Goal: Task Accomplishment & Management: Manage account settings

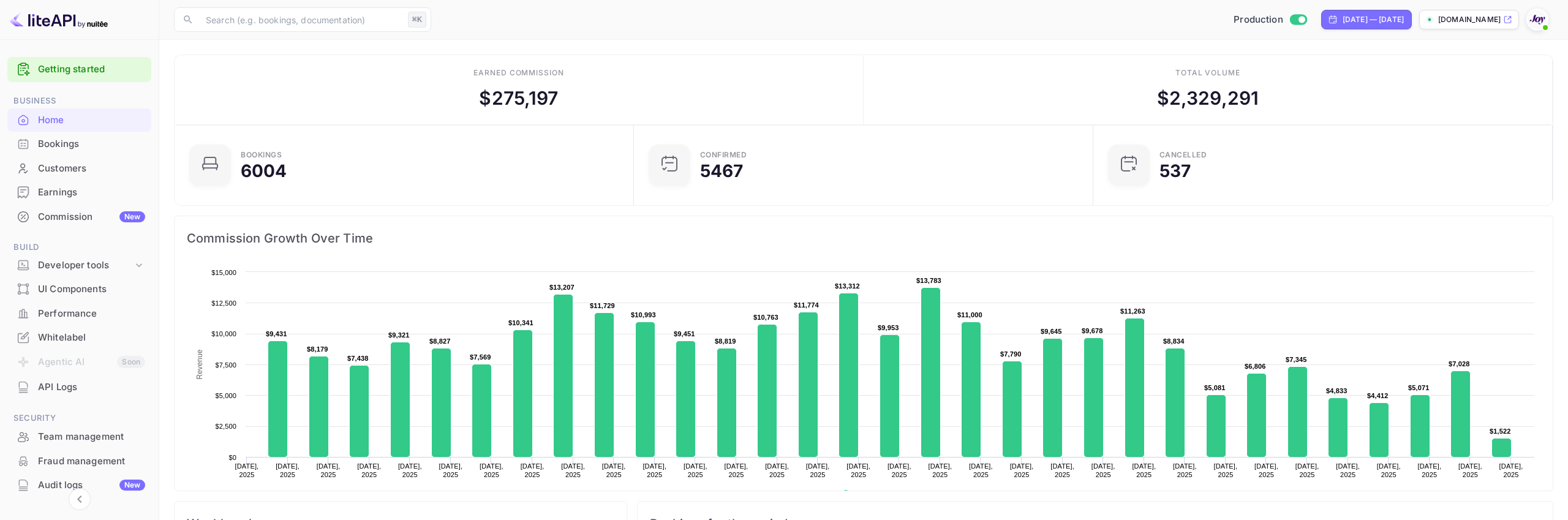
scroll to position [95, 0]
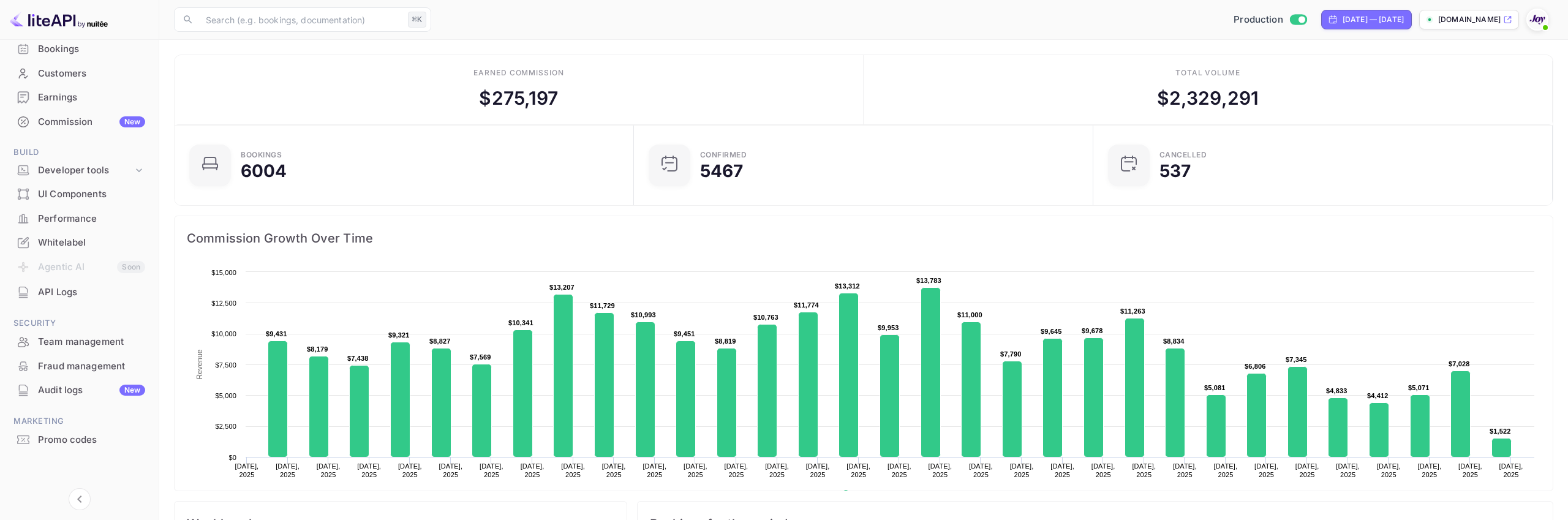
click at [59, 428] on div "Promo codes" at bounding box center [79, 440] width 144 height 24
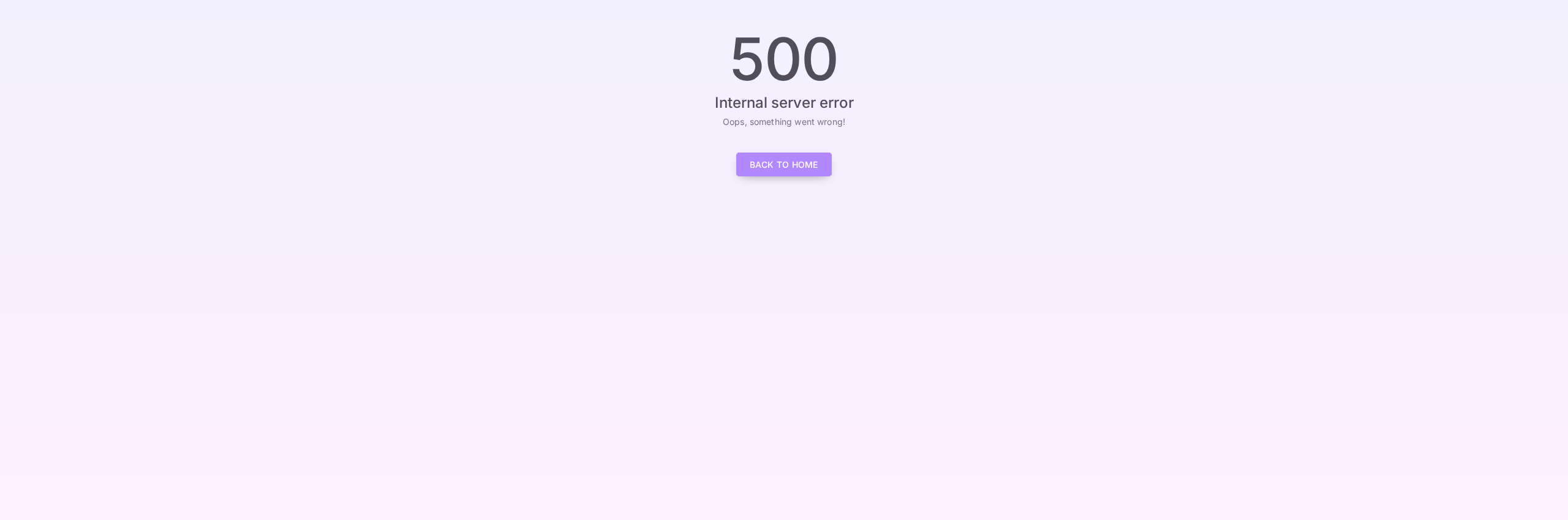
click at [797, 164] on link "Back to Home" at bounding box center [784, 165] width 95 height 24
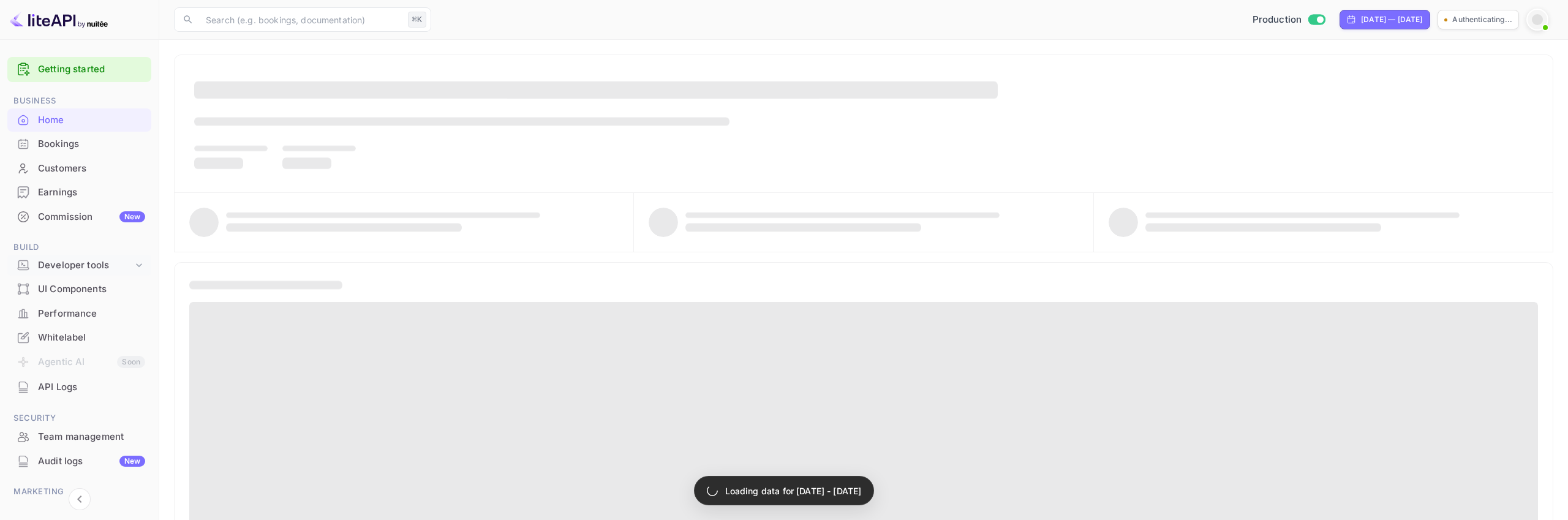
scroll to position [70, 0]
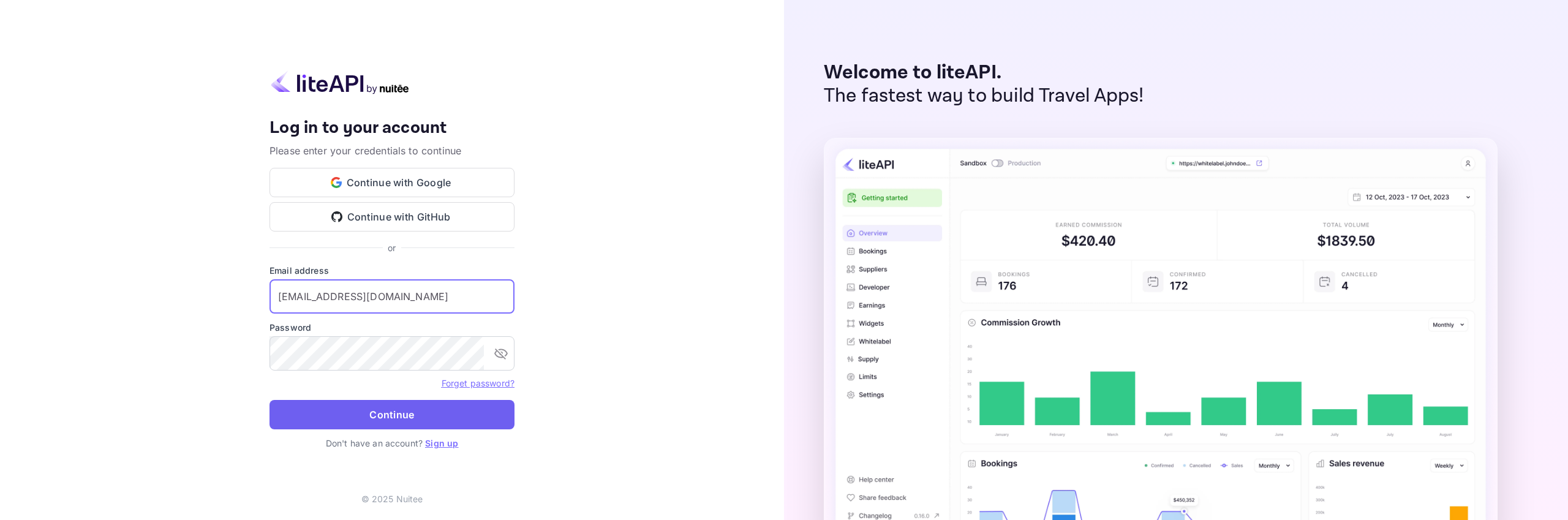
click at [406, 412] on button "Continue" at bounding box center [392, 415] width 245 height 29
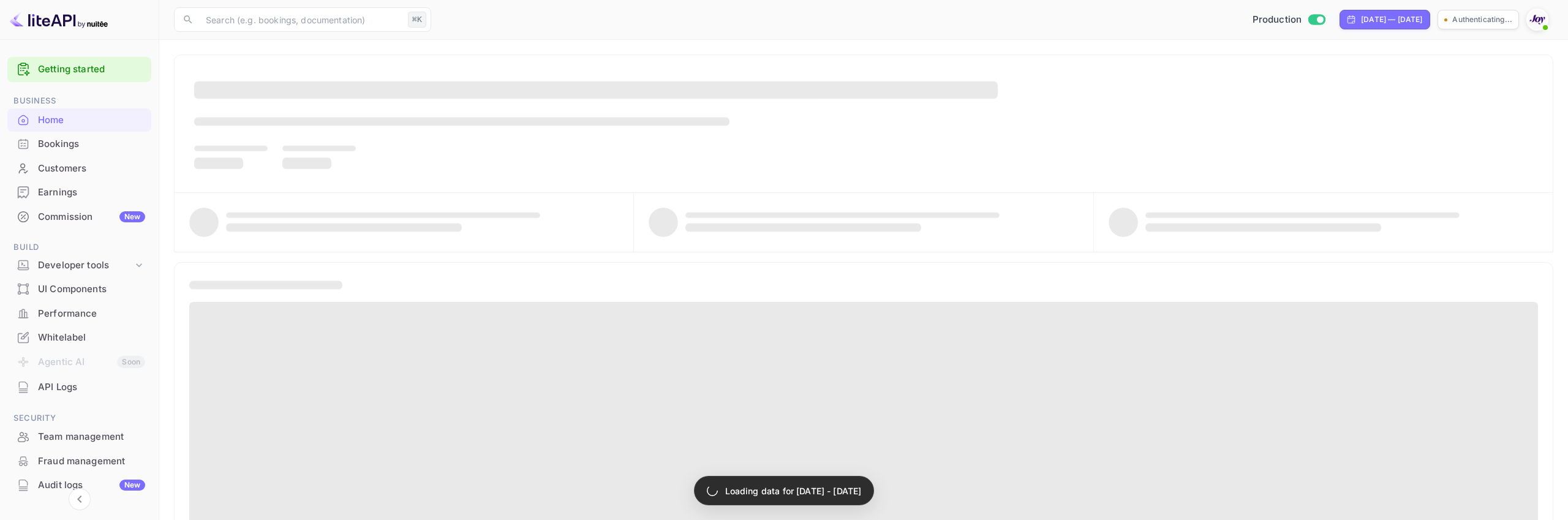
scroll to position [95, 0]
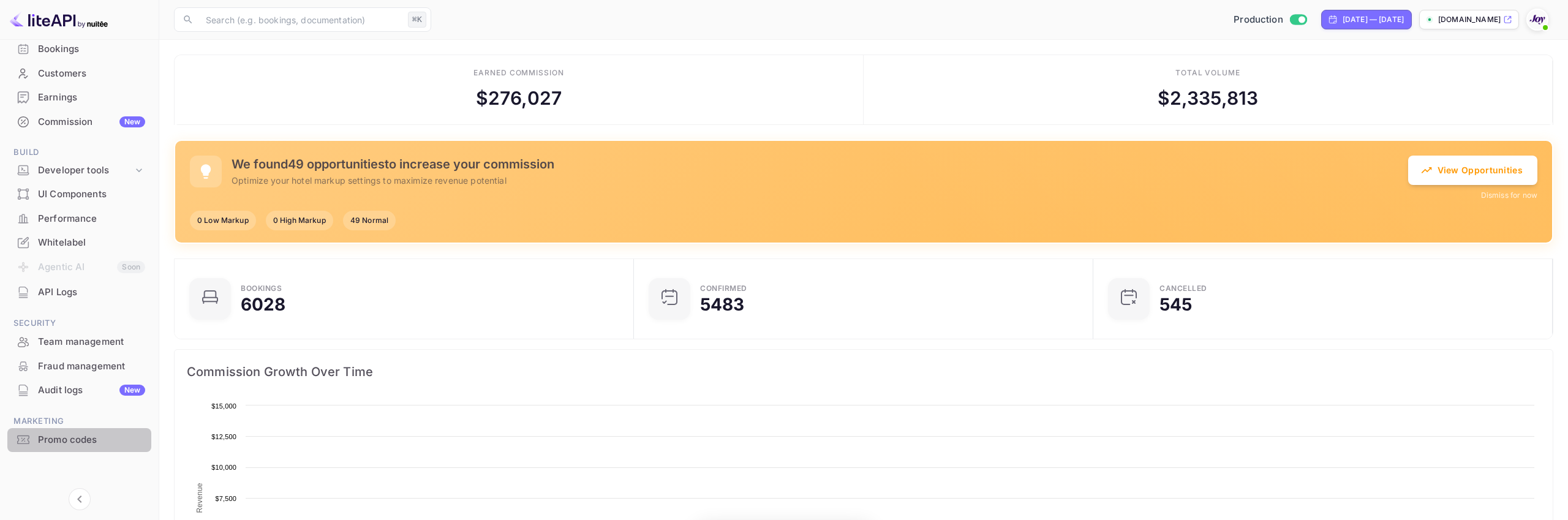
click at [83, 440] on div "Promo codes" at bounding box center [91, 439] width 107 height 14
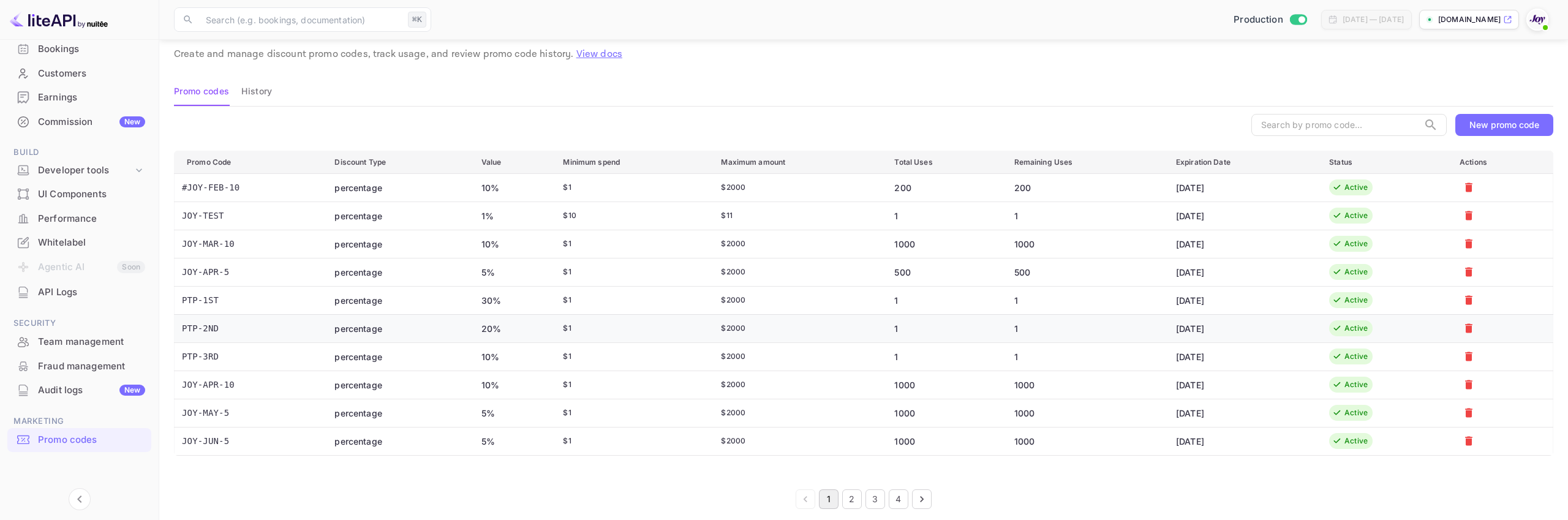
scroll to position [46, 0]
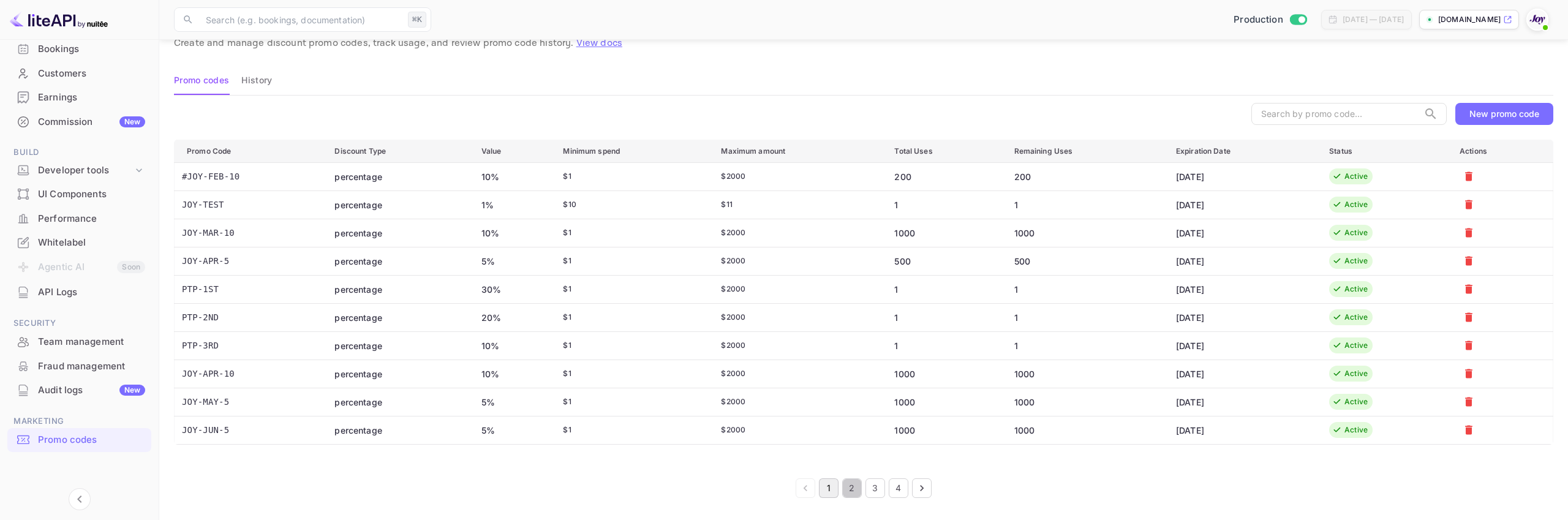
click at [854, 492] on button "2" at bounding box center [851, 488] width 19 height 19
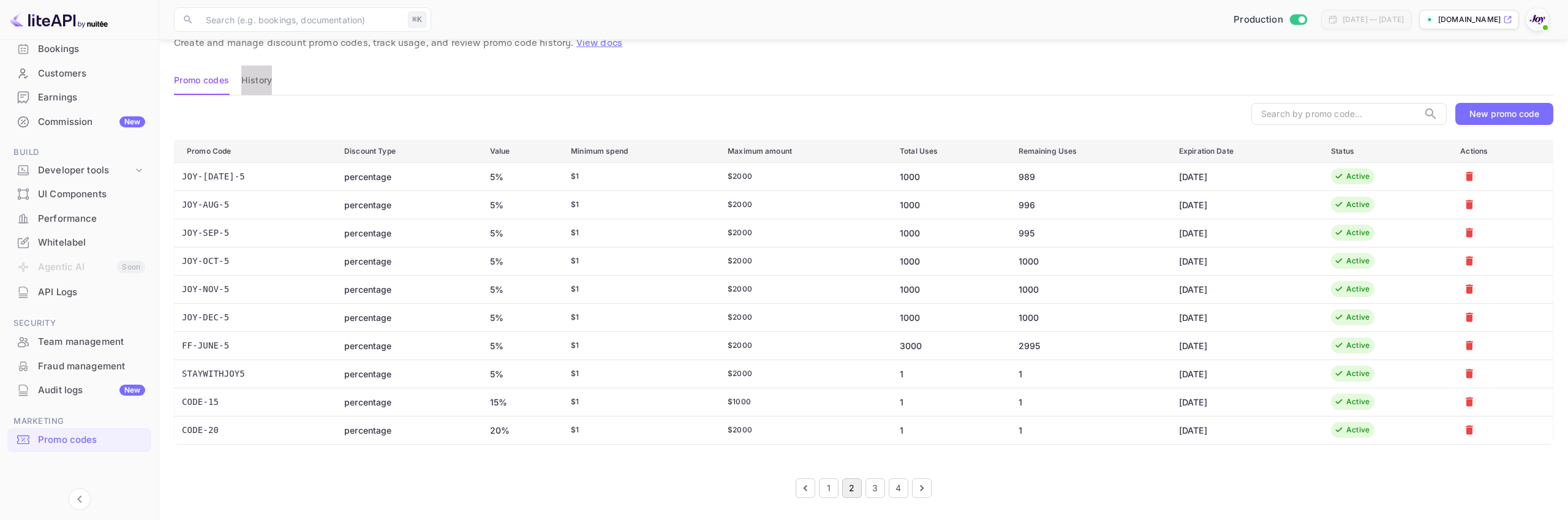
click at [263, 82] on button "History" at bounding box center [256, 81] width 30 height 29
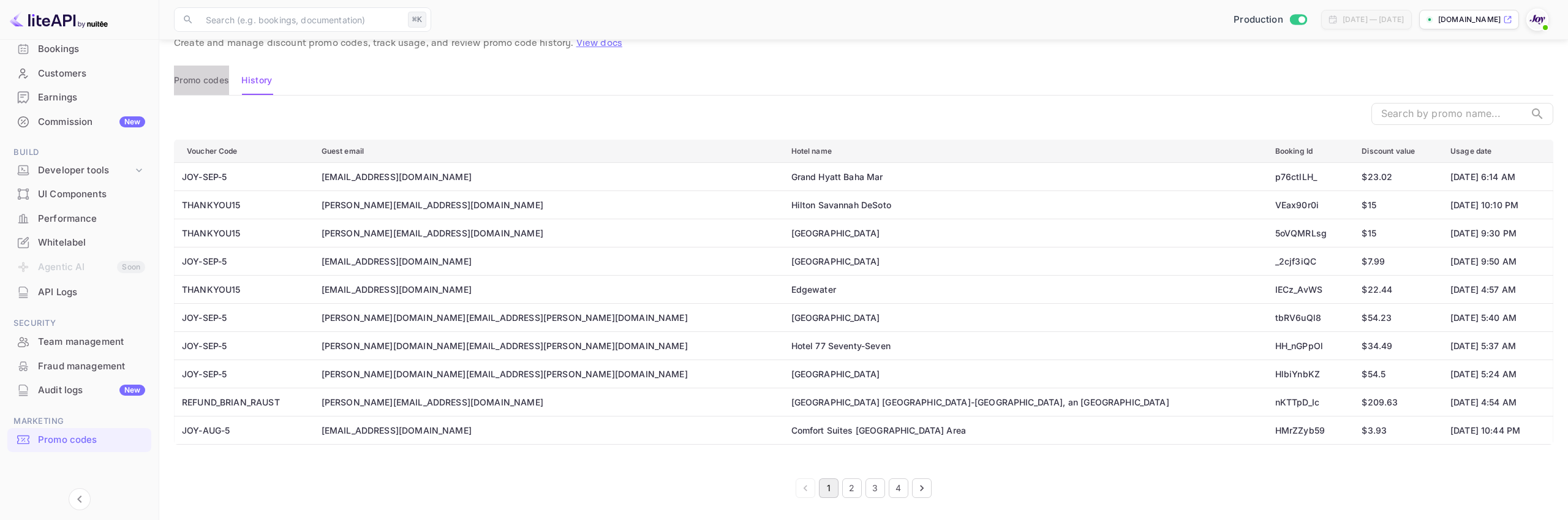
click at [209, 86] on button "Promo codes" at bounding box center [201, 81] width 55 height 29
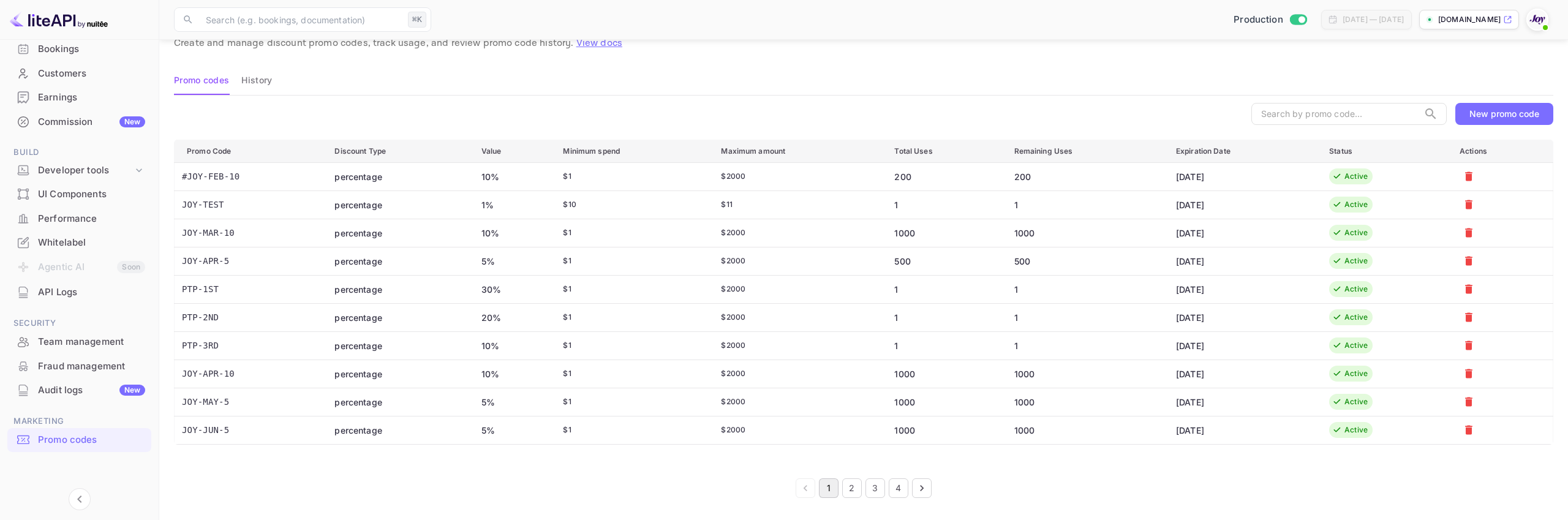
click at [852, 490] on button "2" at bounding box center [851, 488] width 19 height 19
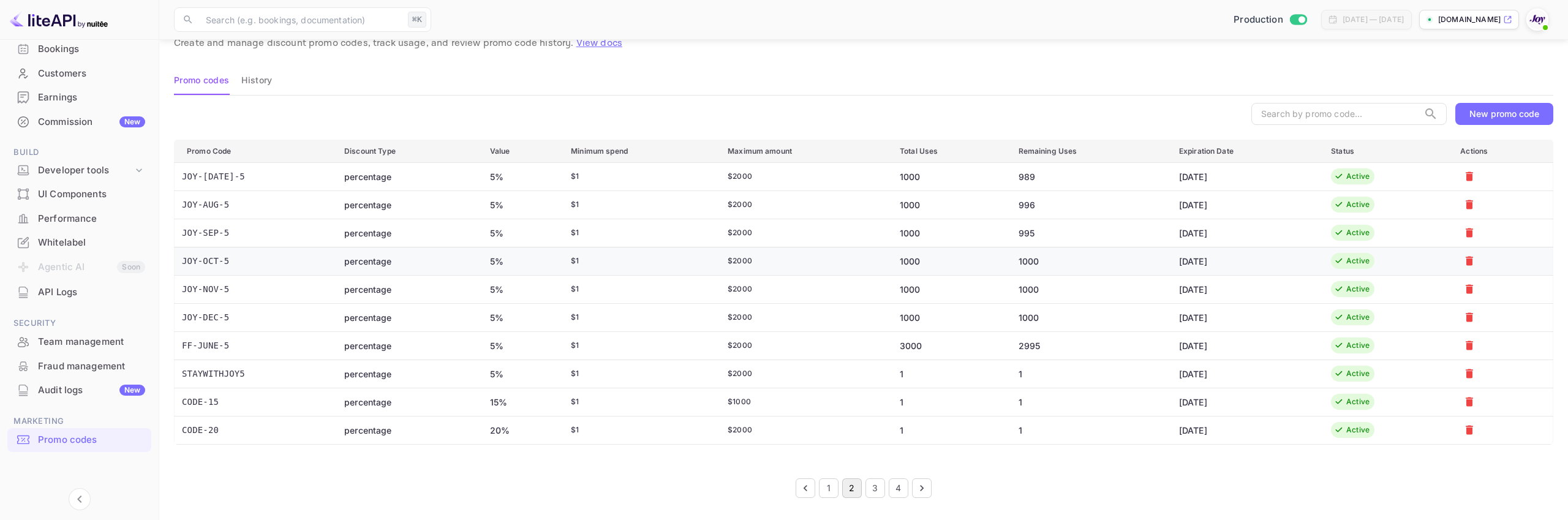
click at [1195, 264] on td "10/31/2025" at bounding box center [1245, 261] width 152 height 28
click at [1195, 264] on td "10/31/2025" at bounding box center [1245, 263] width 152 height 28
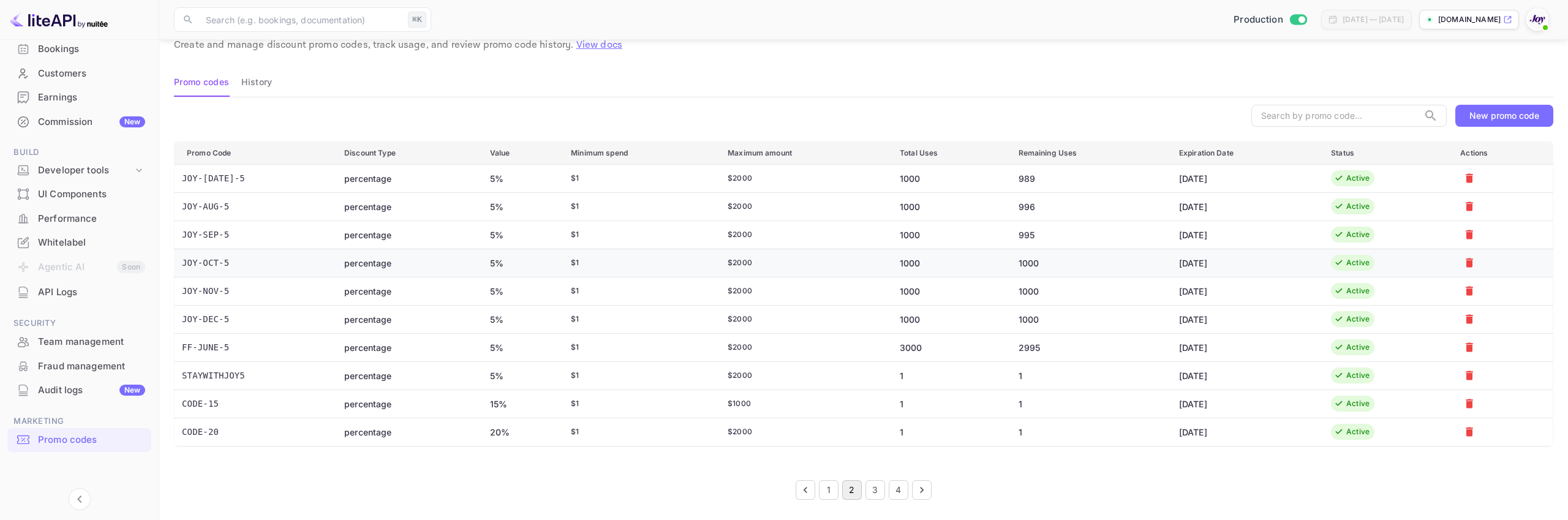
click at [1195, 264] on td "10/31/2025" at bounding box center [1245, 263] width 152 height 28
drag, startPoint x: 1053, startPoint y: 264, endPoint x: 973, endPoint y: 263, distance: 80.0
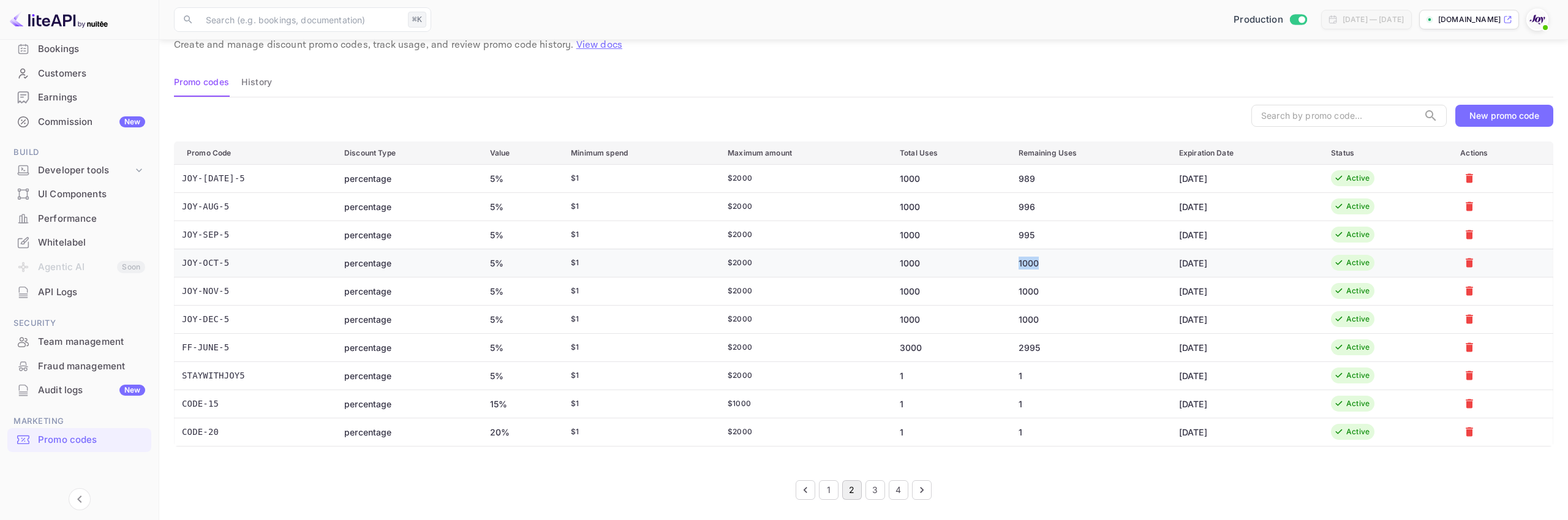
click at [991, 263] on tr "JOY-OCT-5 percentage 5% $ 1 $ 2000 1000 1000 10/31/2025 Active" at bounding box center [864, 263] width 1379 height 28
